Goal: Transaction & Acquisition: Purchase product/service

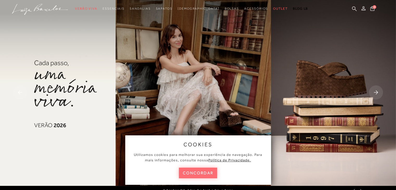
click at [197, 178] on button "concordar" at bounding box center [198, 173] width 39 height 11
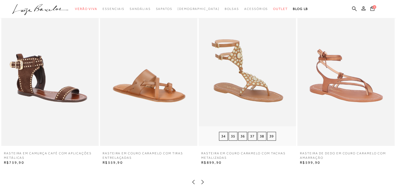
scroll to position [859, 0]
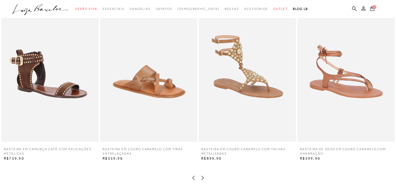
click at [201, 175] on icon at bounding box center [202, 177] width 5 height 5
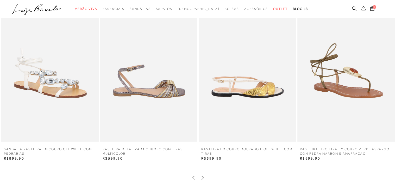
click at [201, 175] on icon at bounding box center [202, 177] width 5 height 5
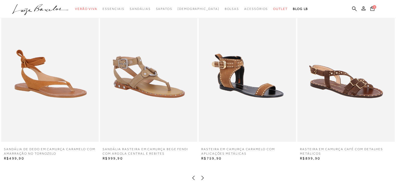
click at [201, 175] on icon at bounding box center [202, 177] width 5 height 5
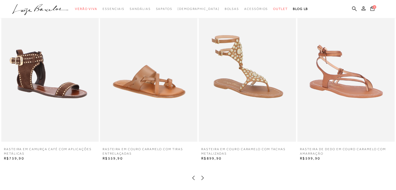
click at [201, 175] on icon at bounding box center [202, 177] width 5 height 5
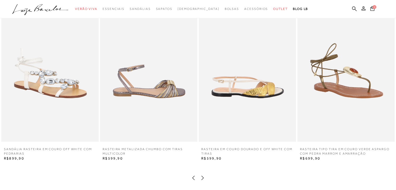
click at [202, 177] on icon at bounding box center [202, 177] width 5 height 5
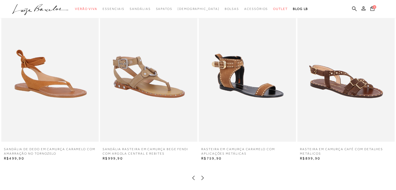
click at [202, 177] on icon at bounding box center [202, 177] width 5 height 5
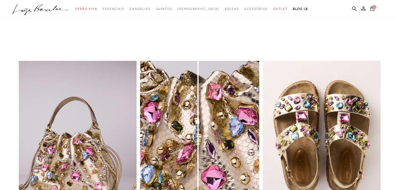
scroll to position [546, 0]
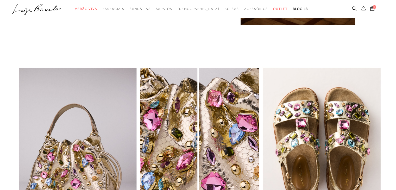
click at [305, 123] on img "1 / 1" at bounding box center [297, 159] width 197 height 214
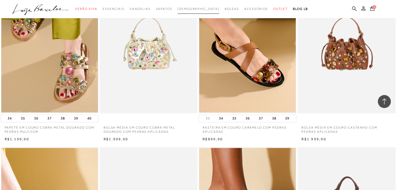
scroll to position [364, 0]
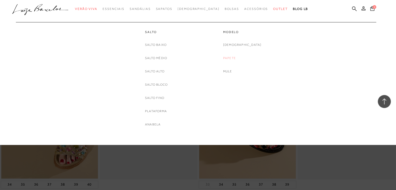
click at [236, 59] on link "Papete" at bounding box center [229, 57] width 13 height 5
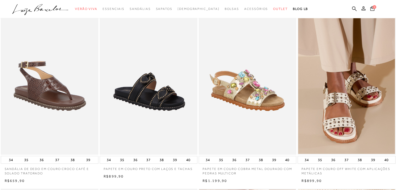
scroll to position [208, 0]
click at [249, 95] on img at bounding box center [247, 82] width 97 height 146
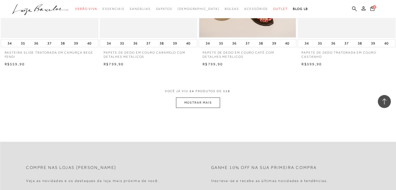
scroll to position [1041, 0]
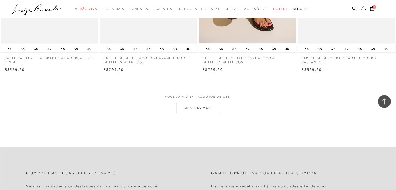
click at [205, 110] on button "MOSTRAR MAIS" at bounding box center [198, 108] width 44 height 10
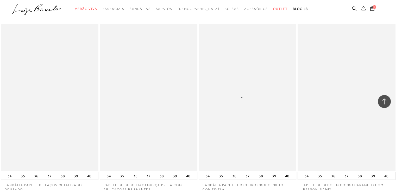
scroll to position [1457, 0]
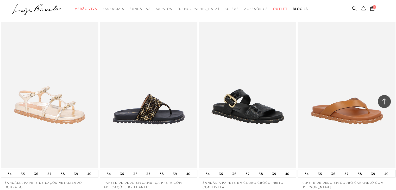
click at [138, 107] on img at bounding box center [148, 95] width 97 height 146
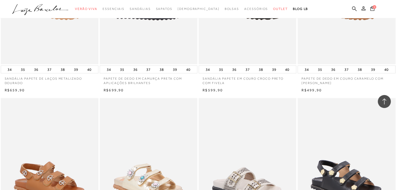
scroll to position [1639, 0]
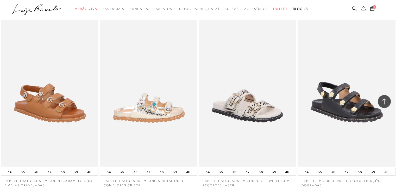
click at [126, 113] on img at bounding box center [148, 93] width 97 height 146
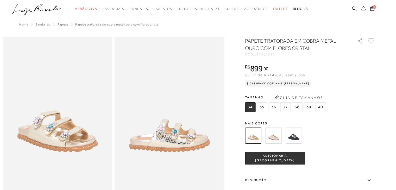
click at [157, 136] on img at bounding box center [169, 119] width 110 height 164
drag, startPoint x: 297, startPoint y: 137, endPoint x: 251, endPoint y: 140, distance: 46.4
click at [297, 137] on img at bounding box center [293, 135] width 16 height 16
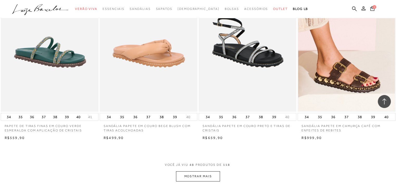
scroll to position [2107, 0]
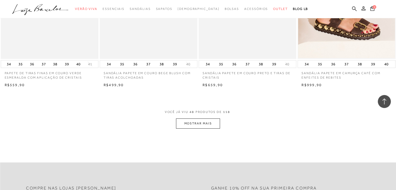
click at [215, 121] on button "MOSTRAR MAIS" at bounding box center [198, 123] width 44 height 10
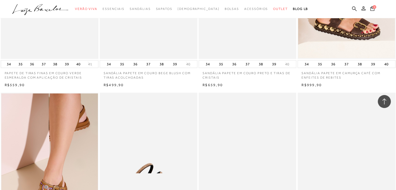
scroll to position [2212, 0]
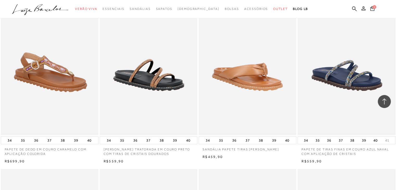
click at [50, 102] on img at bounding box center [49, 62] width 97 height 146
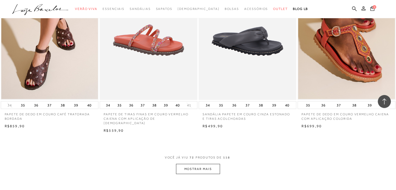
scroll to position [3173, 0]
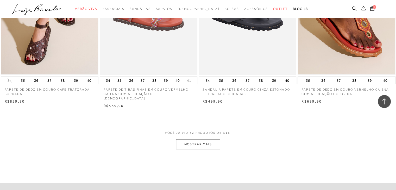
click at [202, 144] on button "MOSTRAR MAIS" at bounding box center [198, 144] width 44 height 10
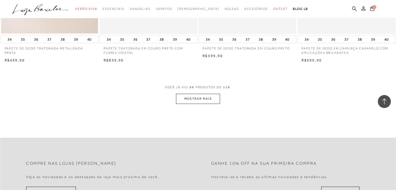
scroll to position [4318, 0]
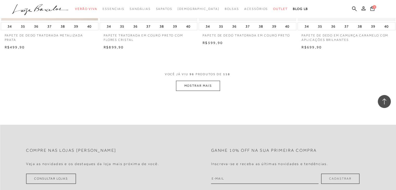
click at [200, 83] on button "MOSTRAR MAIS" at bounding box center [198, 86] width 44 height 10
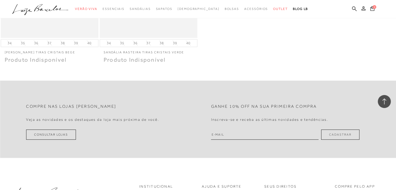
scroll to position [5280, 0]
